Goal: Information Seeking & Learning: Learn about a topic

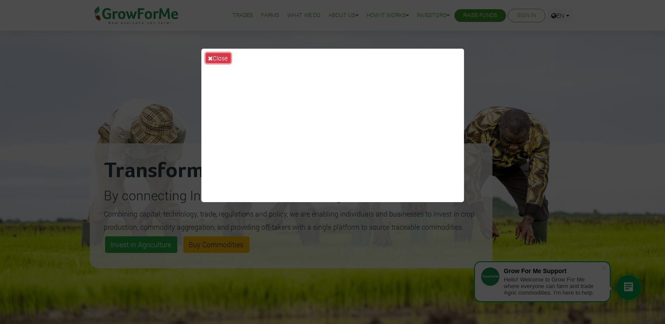
click at [215, 57] on button "Close" at bounding box center [218, 58] width 25 height 10
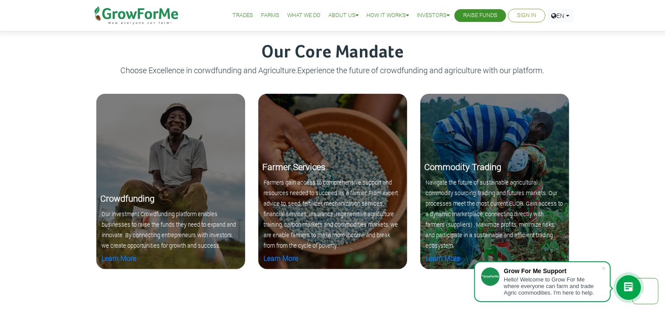
scroll to position [925, 0]
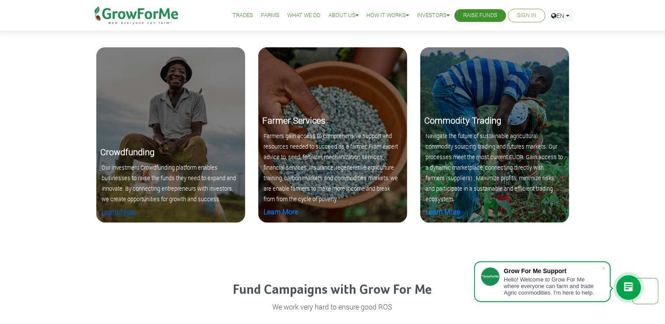
click at [131, 211] on link "Learn More" at bounding box center [119, 211] width 35 height 9
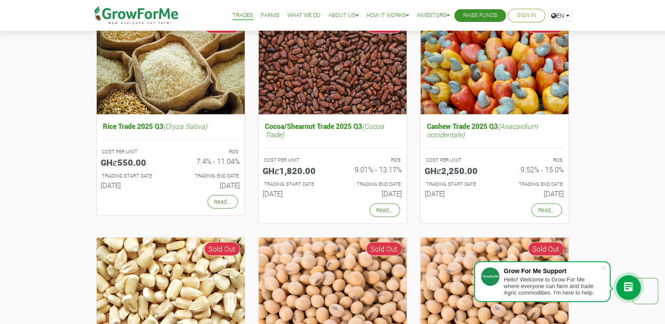
scroll to position [647, 0]
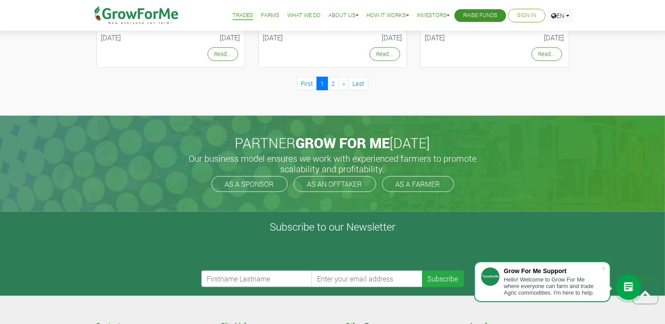
scroll to position [1156, 0]
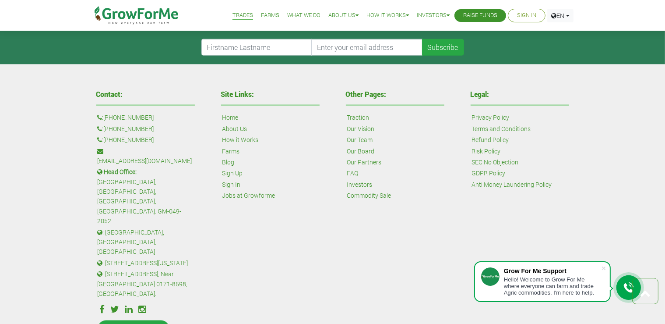
click at [354, 138] on link "Our Team" at bounding box center [360, 140] width 26 height 10
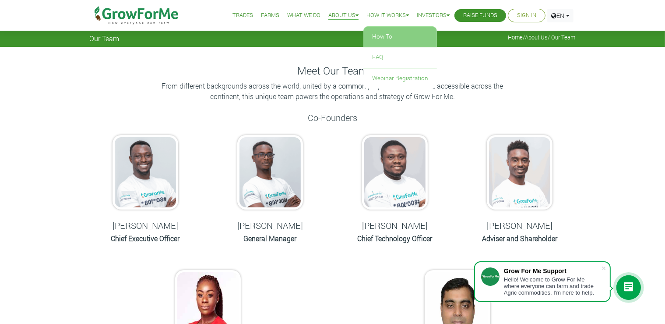
click at [369, 36] on link "How To" at bounding box center [401, 37] width 74 height 20
